Goal: Task Accomplishment & Management: Manage account settings

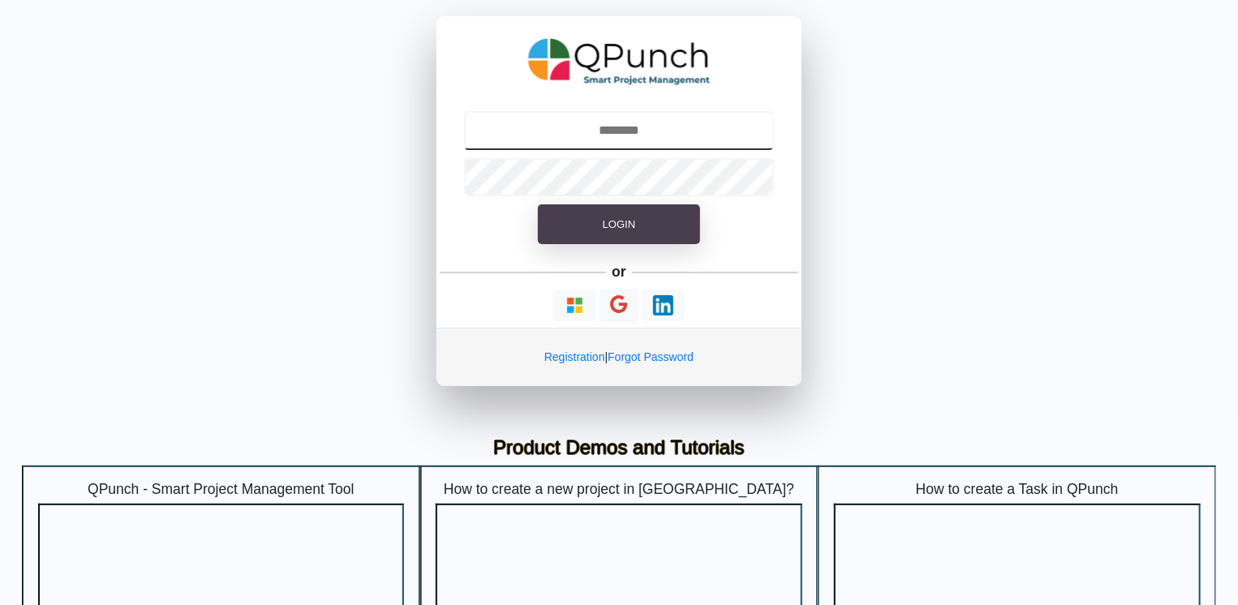
type input "**********"
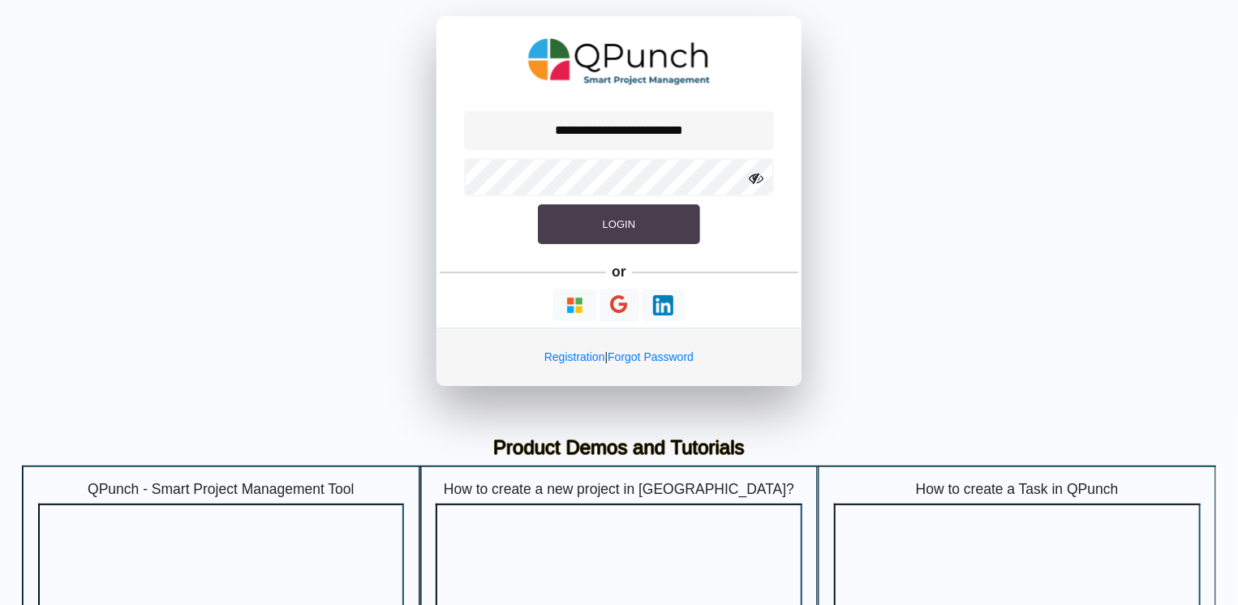
click at [591, 232] on button "Login" at bounding box center [619, 224] width 162 height 41
